Goal: Information Seeking & Learning: Learn about a topic

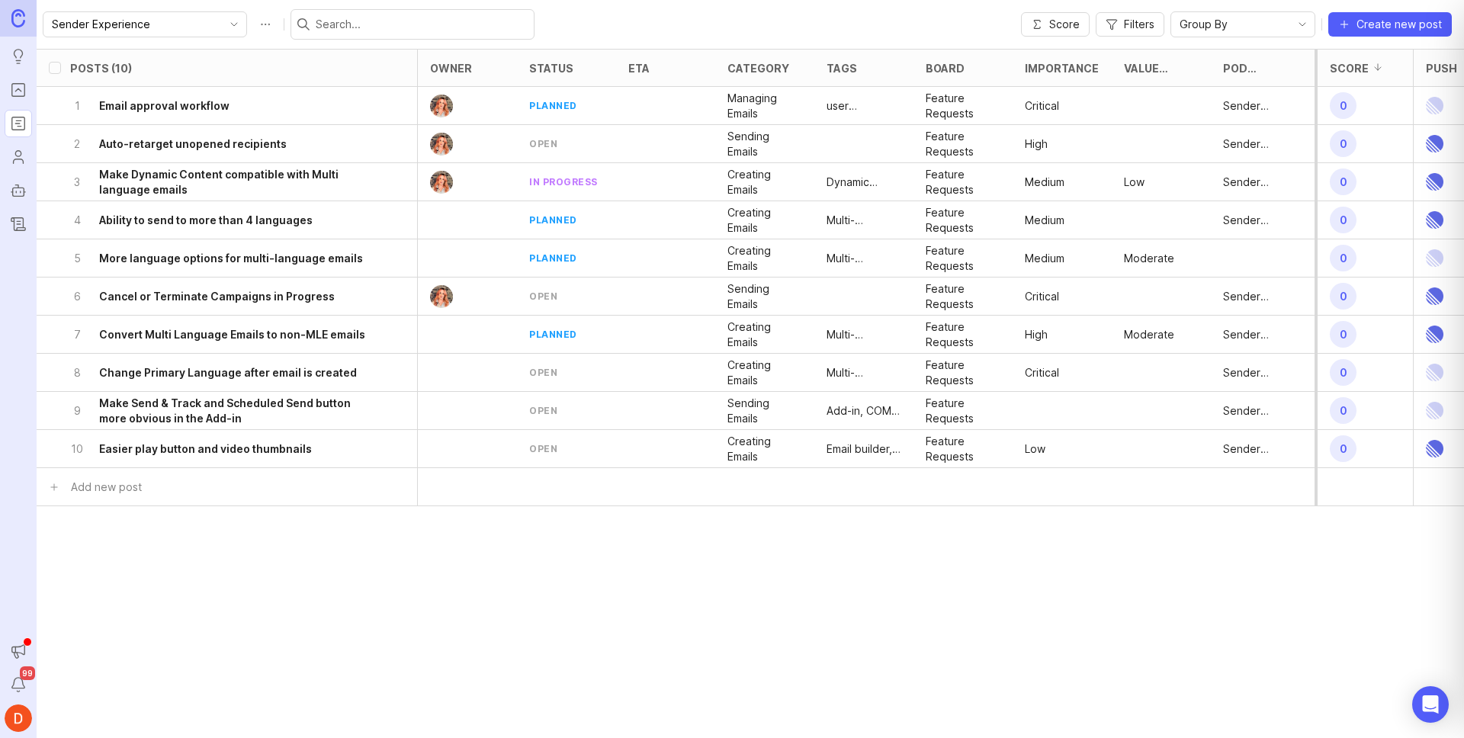
click at [222, 23] on icon "toggle icon" at bounding box center [234, 24] width 24 height 12
click at [819, 9] on div "Sender Experience Score Filters Group By Create new post" at bounding box center [750, 24] width 1427 height 49
click at [1124, 27] on span "Filters" at bounding box center [1139, 24] width 30 height 15
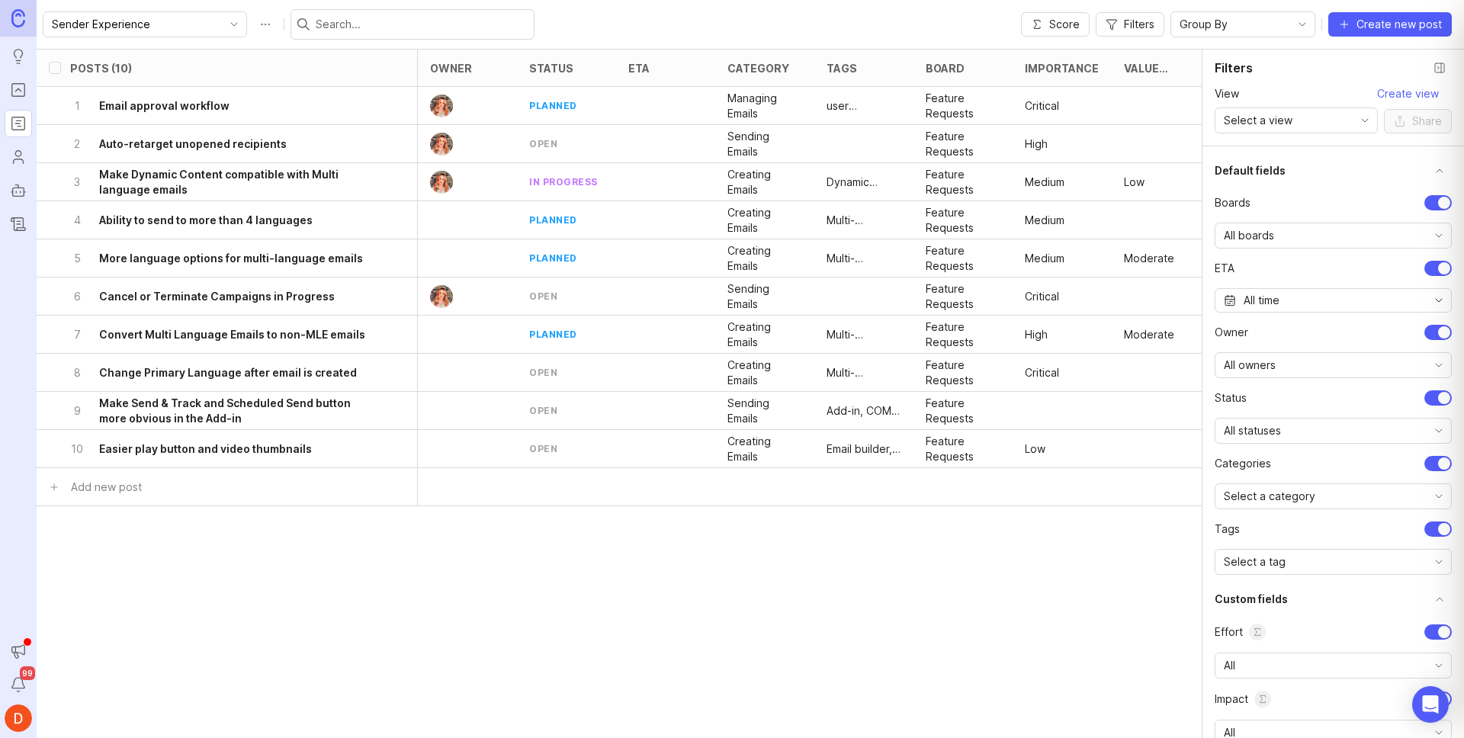
click at [935, 22] on div "Sender Experience Score Filters Group By Create new post" at bounding box center [750, 24] width 1427 height 49
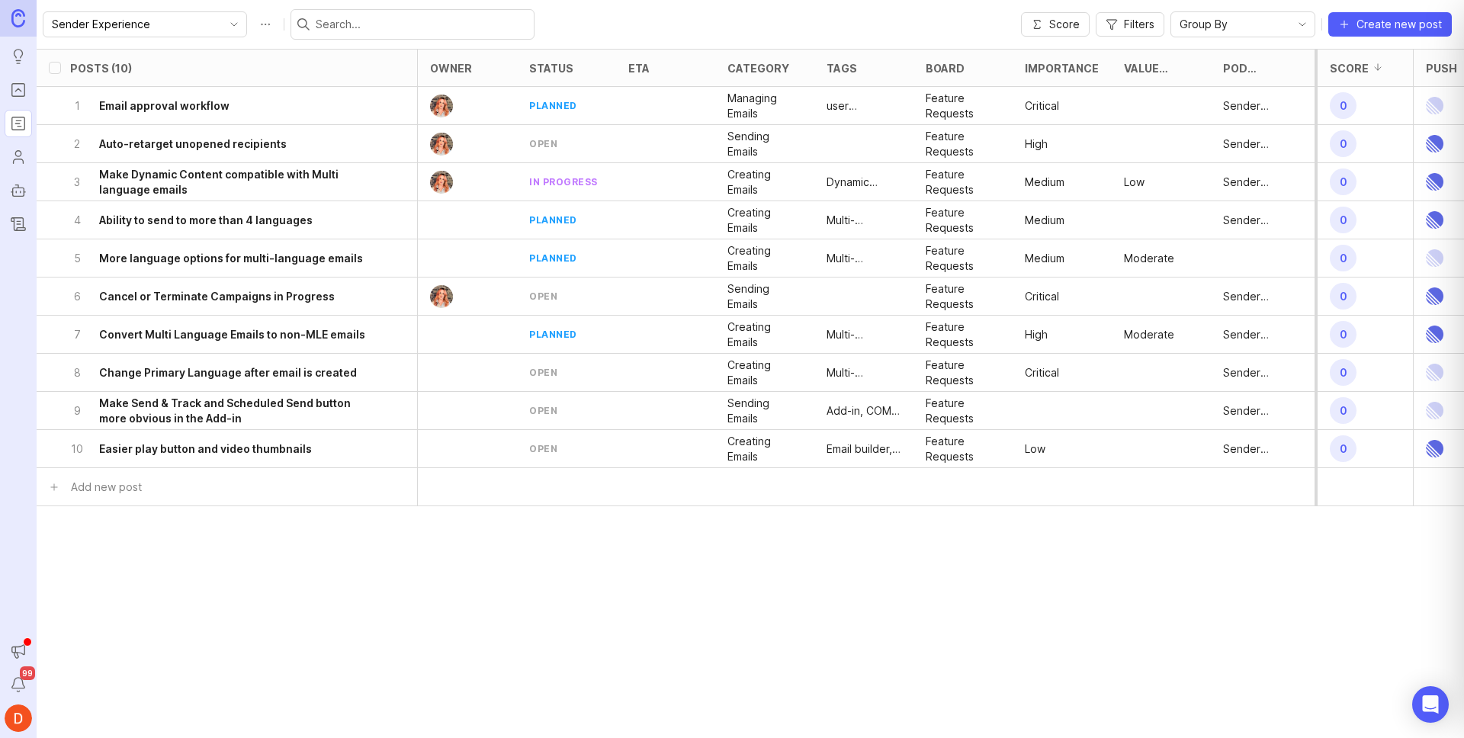
click at [203, 145] on h6 "Auto-retarget unopened recipients" at bounding box center [193, 143] width 188 height 15
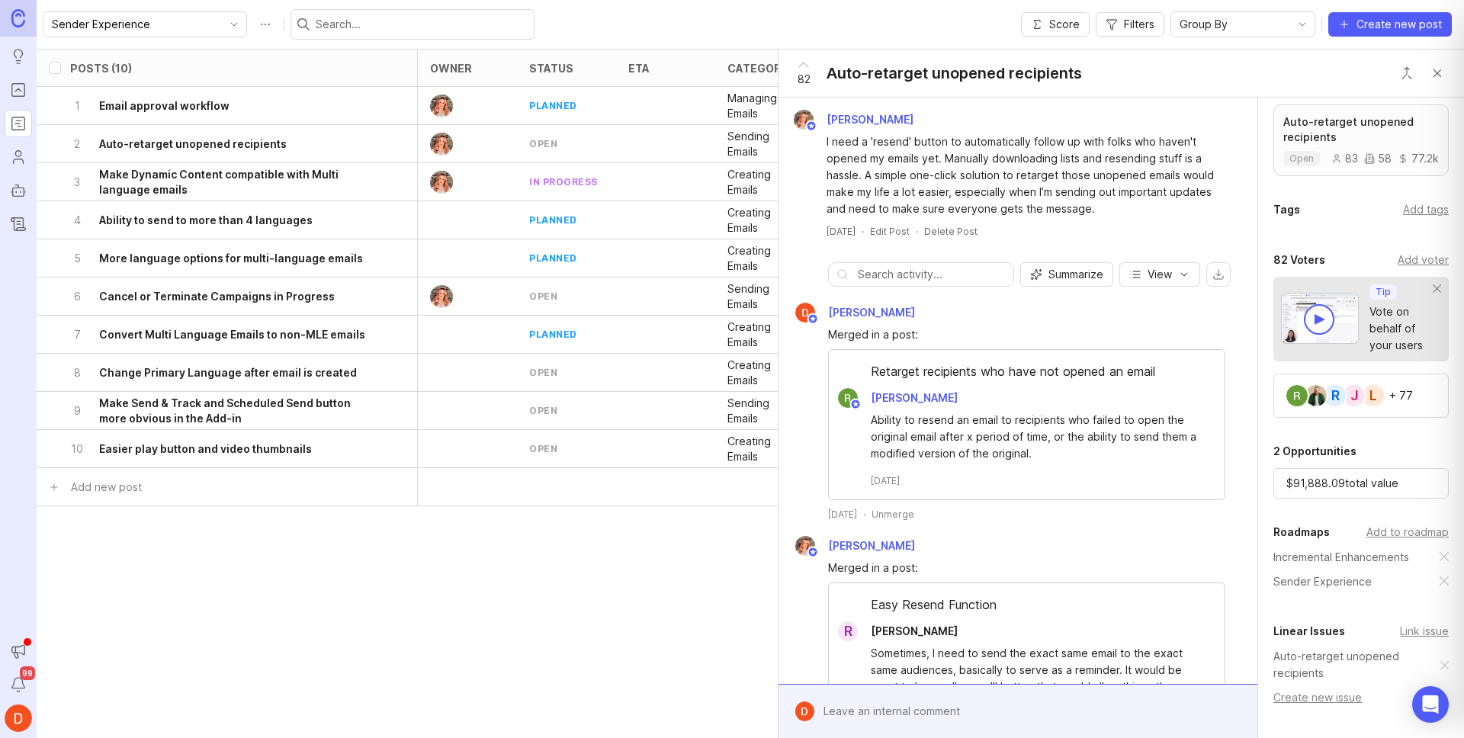
scroll to position [467, 0]
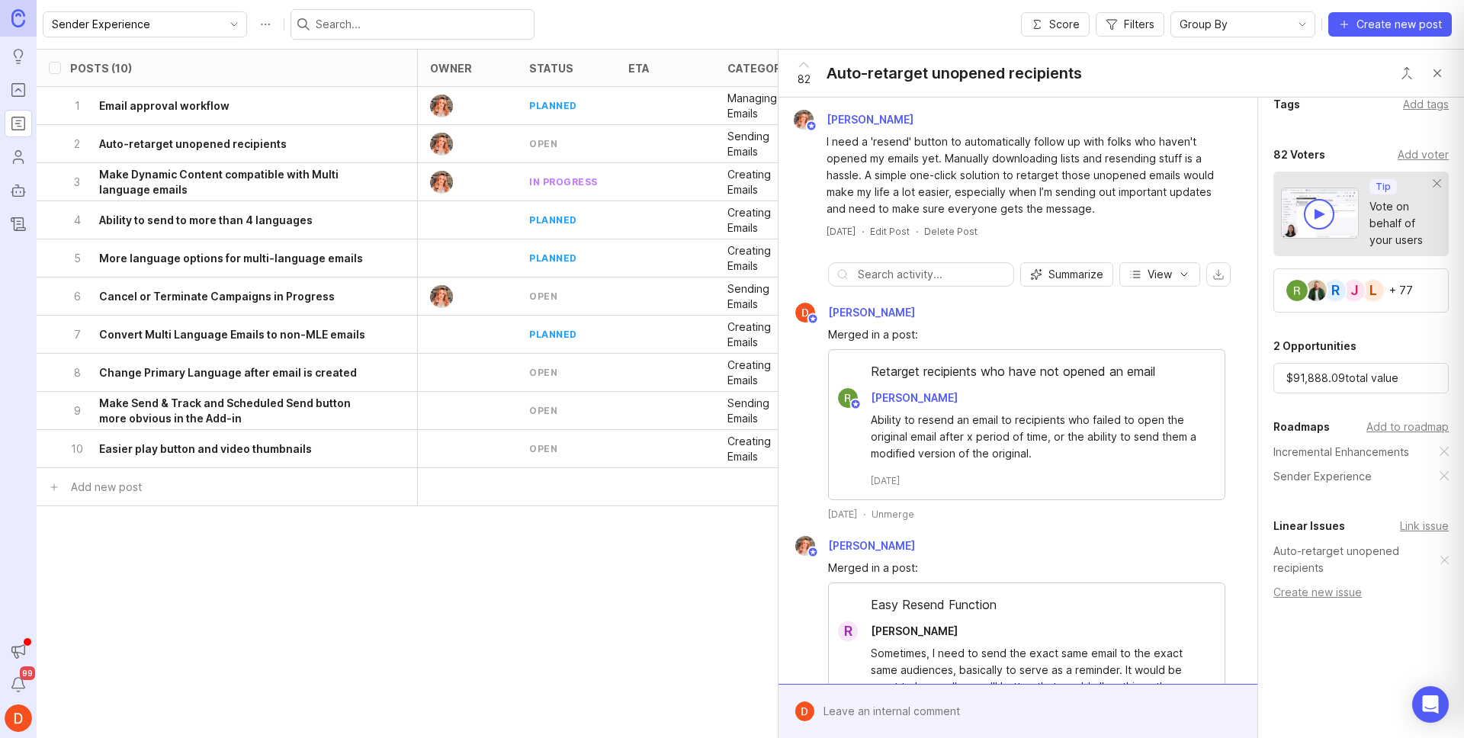
click at [1444, 70] on button "Close button" at bounding box center [1437, 73] width 30 height 30
